Goal: Task Accomplishment & Management: Use online tool/utility

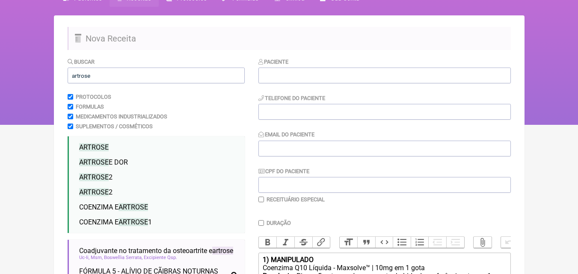
scroll to position [43, 0]
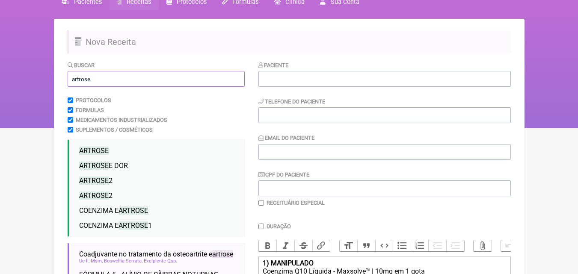
drag, startPoint x: 97, startPoint y: 78, endPoint x: 102, endPoint y: 81, distance: 5.6
click at [97, 79] on input "artrose" at bounding box center [156, 79] width 177 height 16
type input "a"
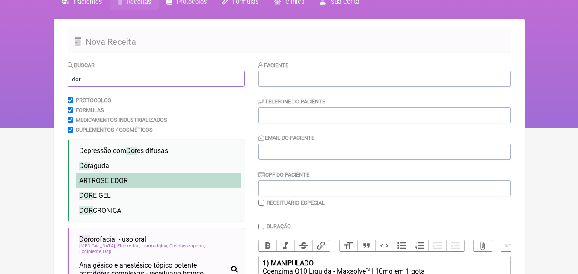
type input "dor"
click at [119, 177] on span "DOR" at bounding box center [121, 181] width 14 height 8
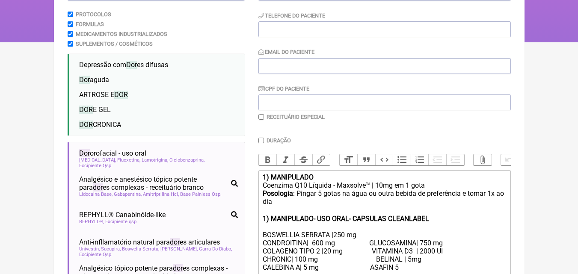
scroll to position [125, 0]
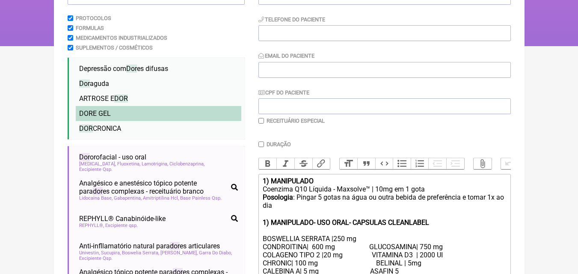
click at [104, 110] on span "DOR E GEL" at bounding box center [95, 114] width 32 height 8
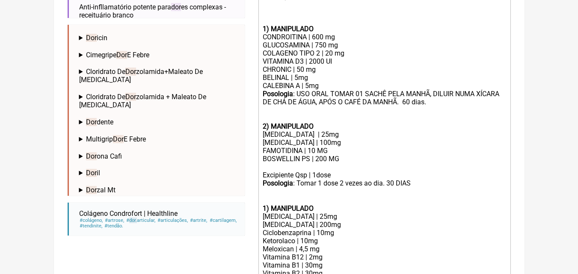
scroll to position [596, 0]
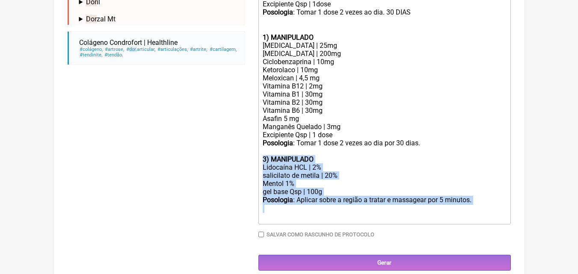
drag, startPoint x: 263, startPoint y: 163, endPoint x: 279, endPoint y: 230, distance: 68.6
type trix-editor "<lor><ipsumd>2) SITAMETCON</adipis></eli><sed>Doeiusmo T90 Incidid - Utlabore™ …"
copy trix-editor "3) MANIPULADO Lidocaína HCL | 2% salicilato de metila | 20% Mentol 1% gel base …"
